Goal: Obtain resource: Download file/media

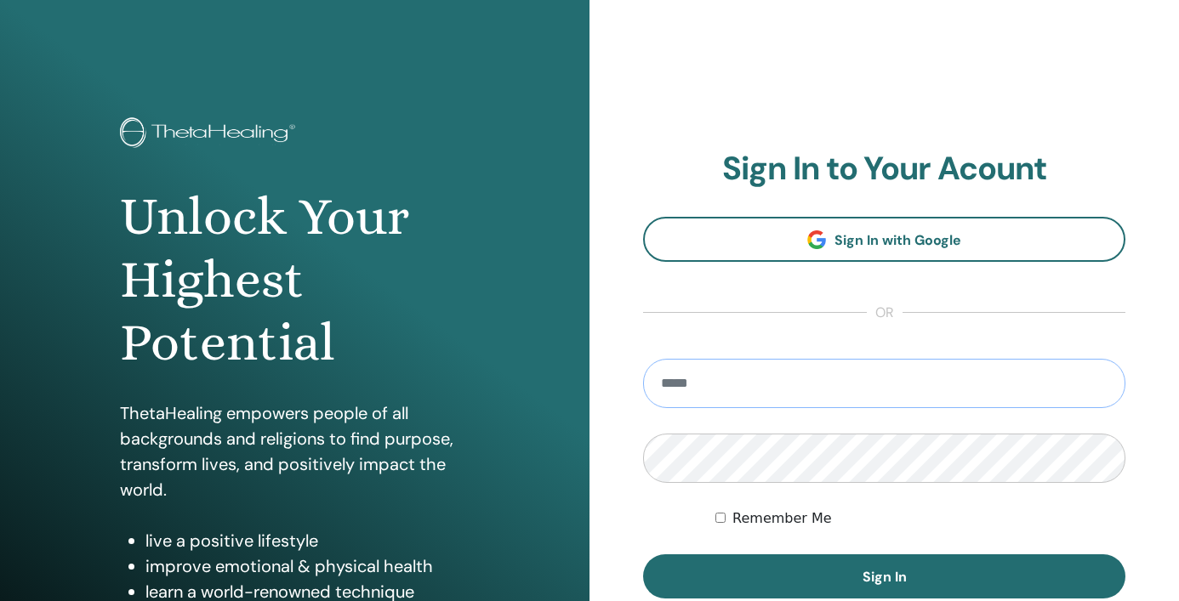
type input "**********"
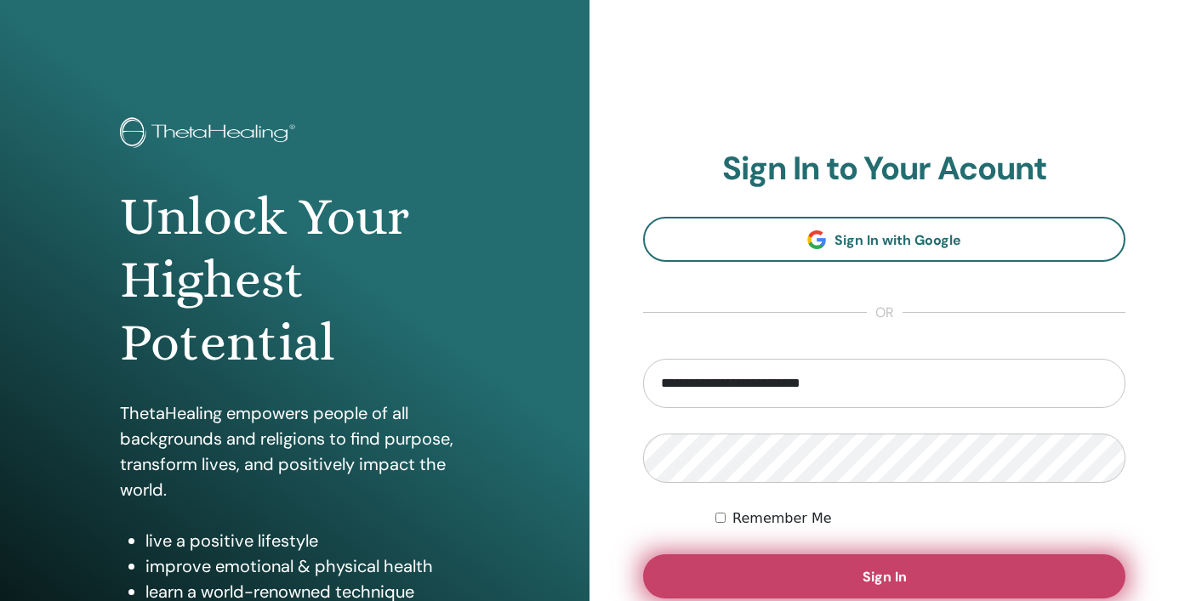
click at [878, 570] on span "Sign In" at bounding box center [884, 577] width 44 height 18
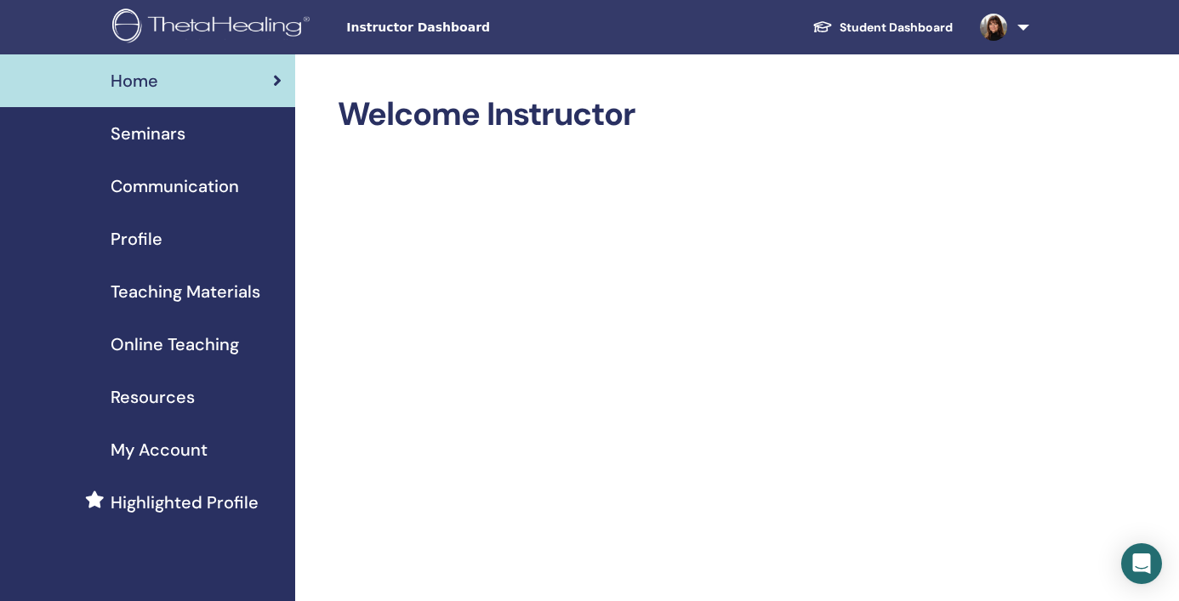
click at [150, 131] on span "Seminars" at bounding box center [148, 134] width 75 height 26
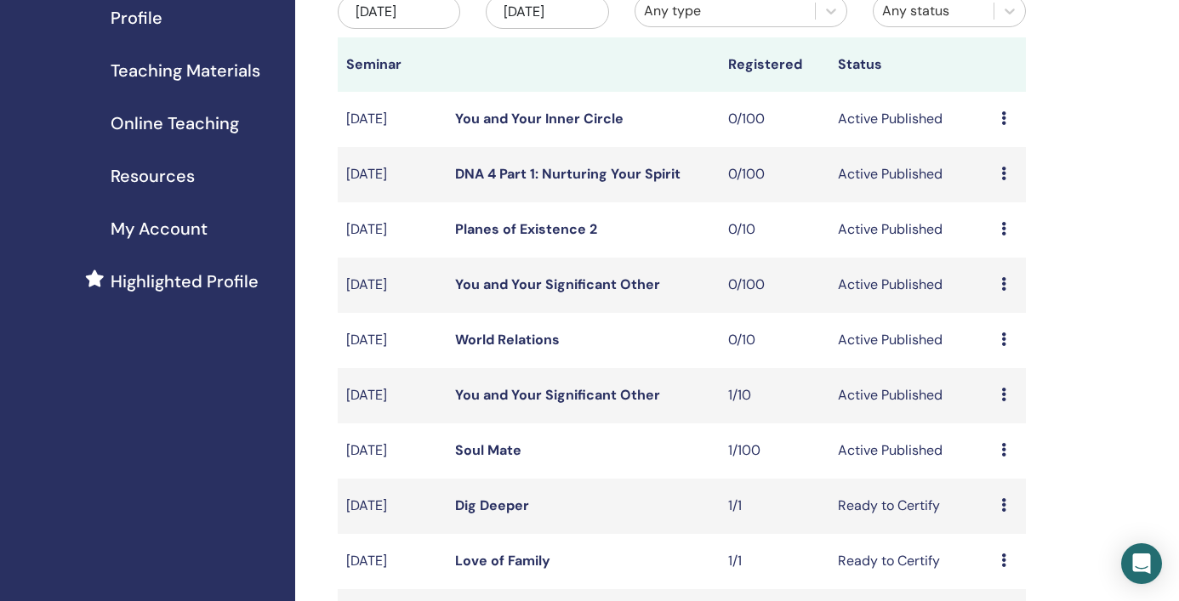
scroll to position [14, 0]
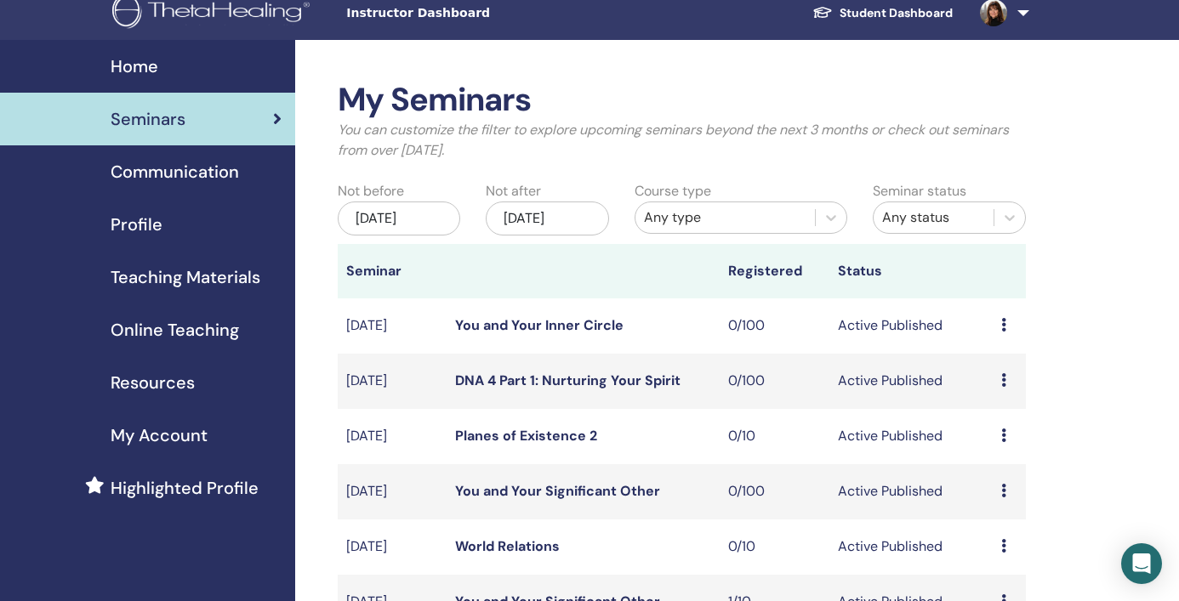
click at [202, 276] on span "Teaching Materials" at bounding box center [186, 277] width 150 height 26
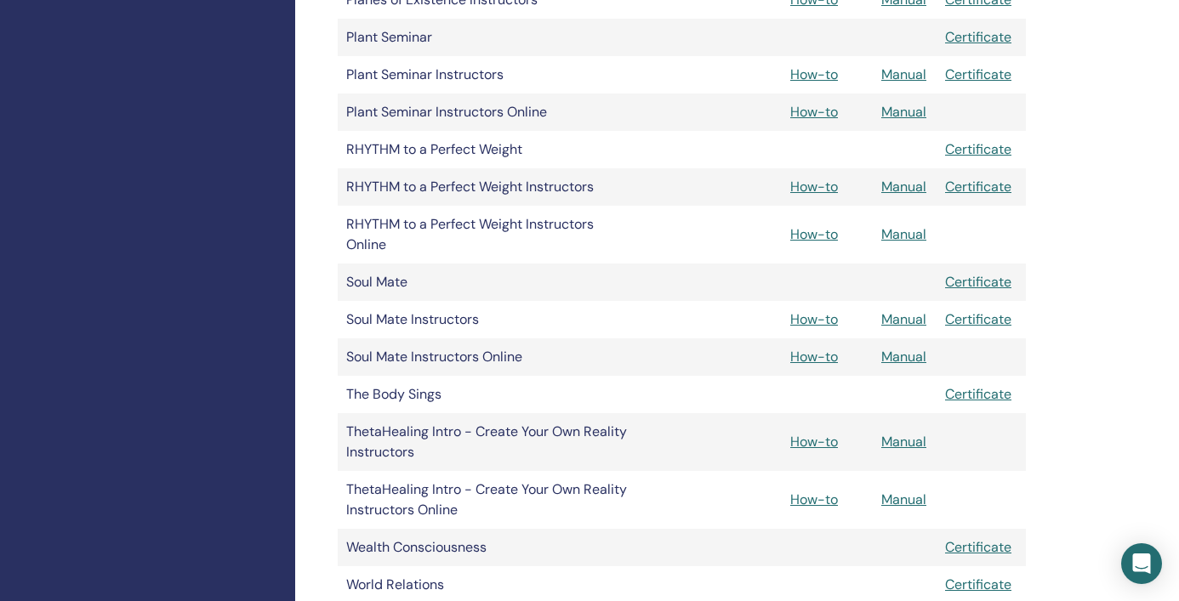
scroll to position [2389, 0]
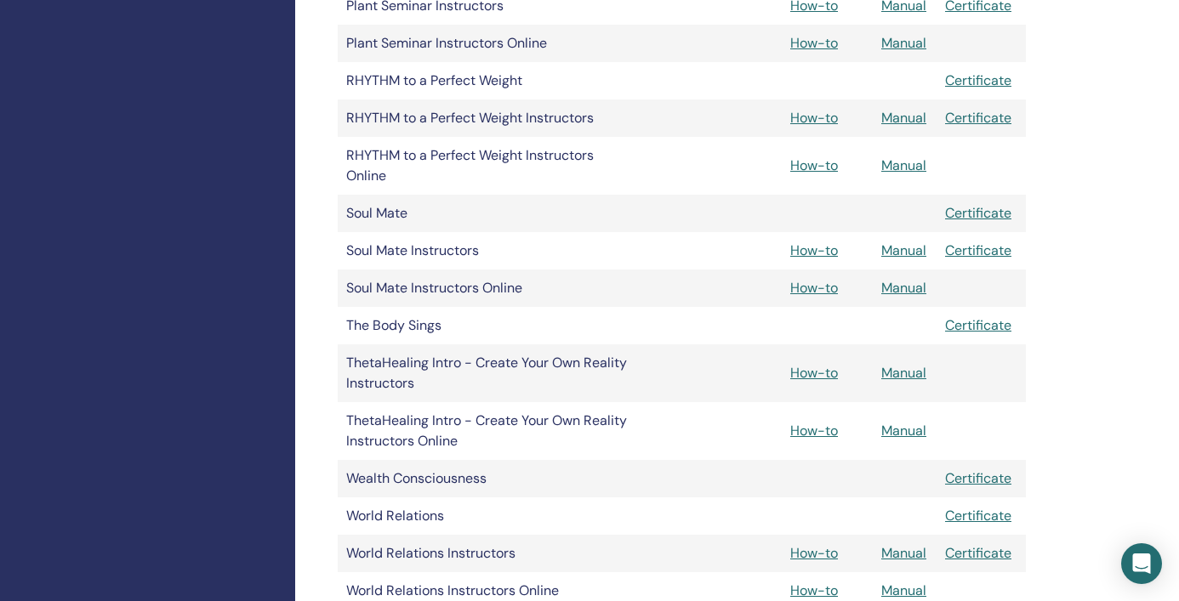
click at [810, 287] on link "How-to" at bounding box center [814, 288] width 48 height 18
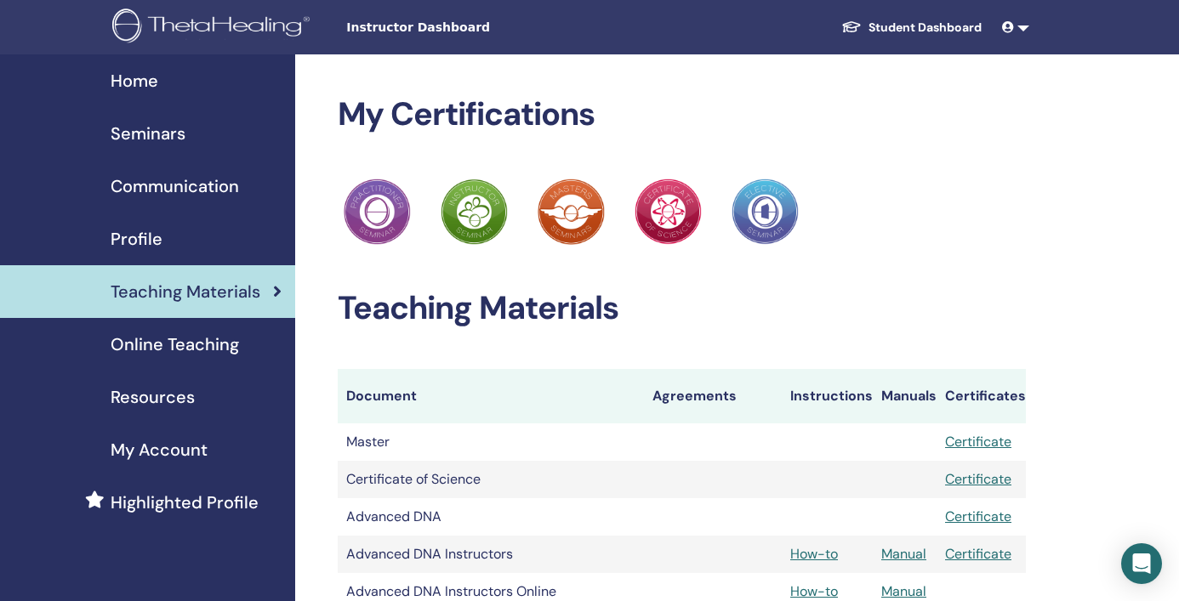
scroll to position [2389, 0]
